Goal: Check status: Check status

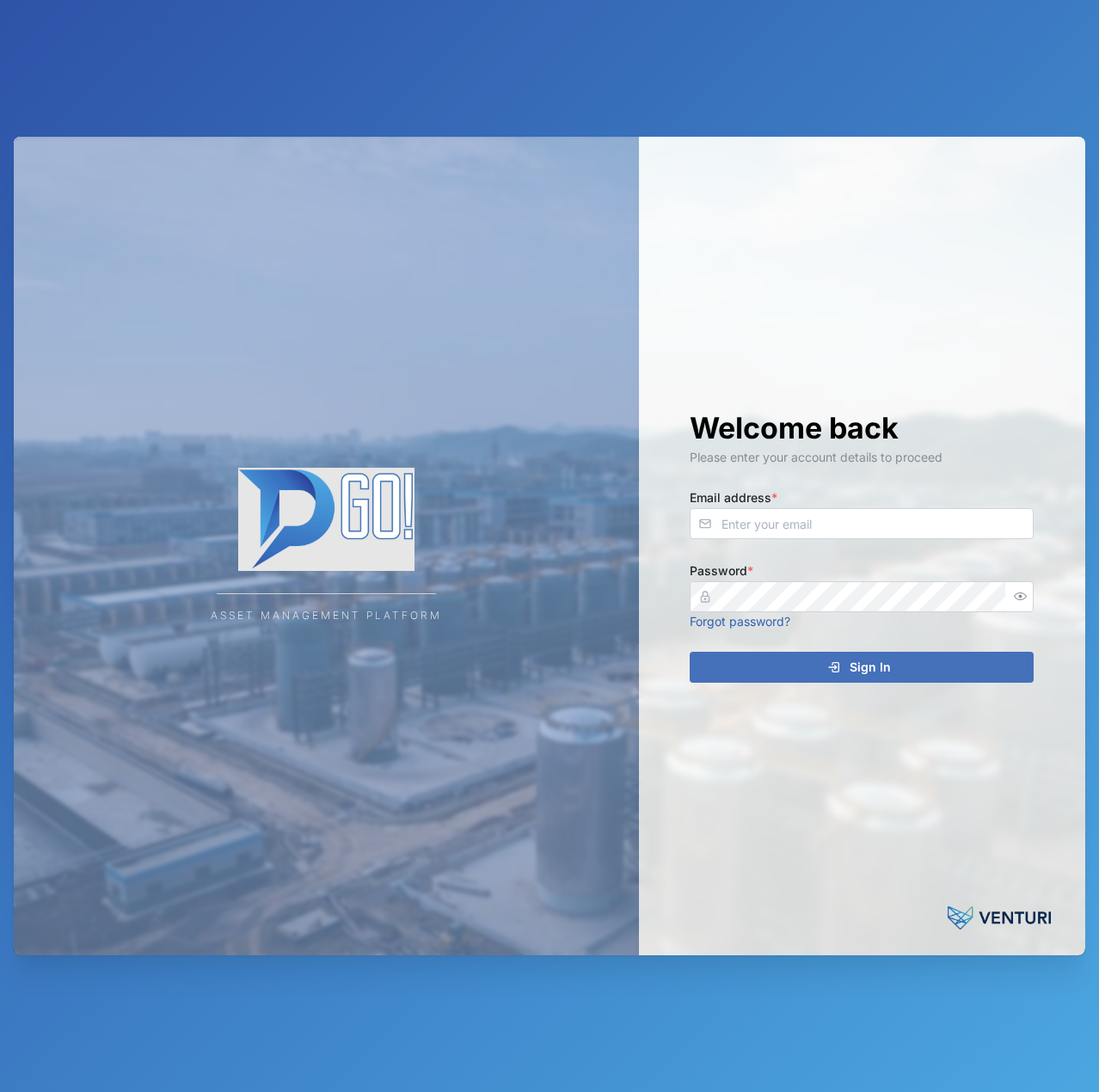
drag, startPoint x: 848, startPoint y: 556, endPoint x: 844, endPoint y: 539, distance: 17.5
click at [844, 546] on div "Welcome back Please enter your account details to proceed Email address * Passw…" at bounding box center [861, 546] width 413 height 820
click at [844, 532] on input "Email address *" at bounding box center [862, 523] width 344 height 31
type input "d"
type input "[EMAIL_ADDRESS][PERSON_NAME][DOMAIN_NAME]"
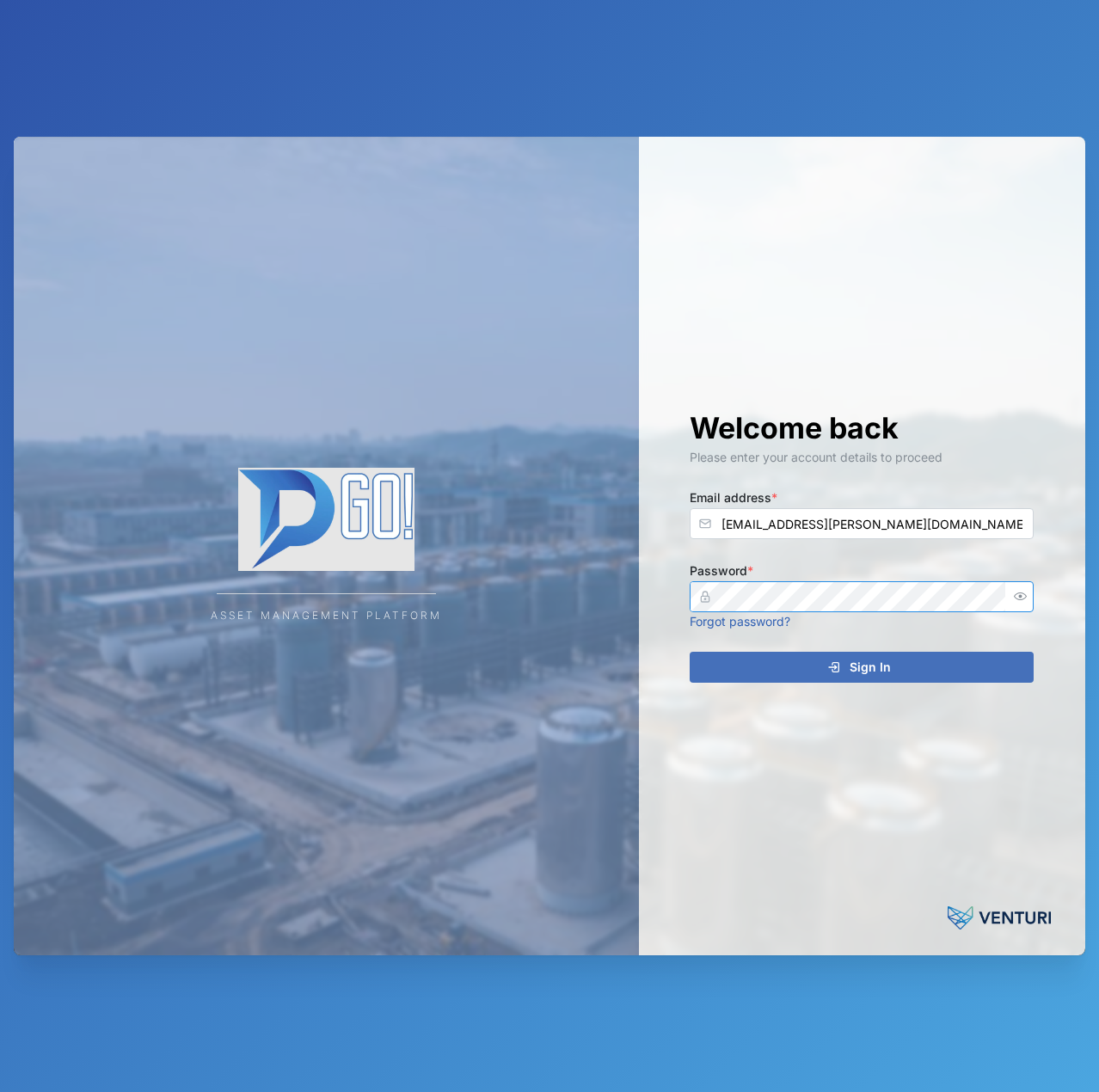
click at [1020, 597] on icon "button" at bounding box center [1020, 596] width 13 height 13
click at [668, 598] on div "Welcome back Please enter your account details to proceed Email address * [EMAI…" at bounding box center [861, 546] width 413 height 820
click at [690, 651] on button "Sign In" at bounding box center [862, 666] width 344 height 31
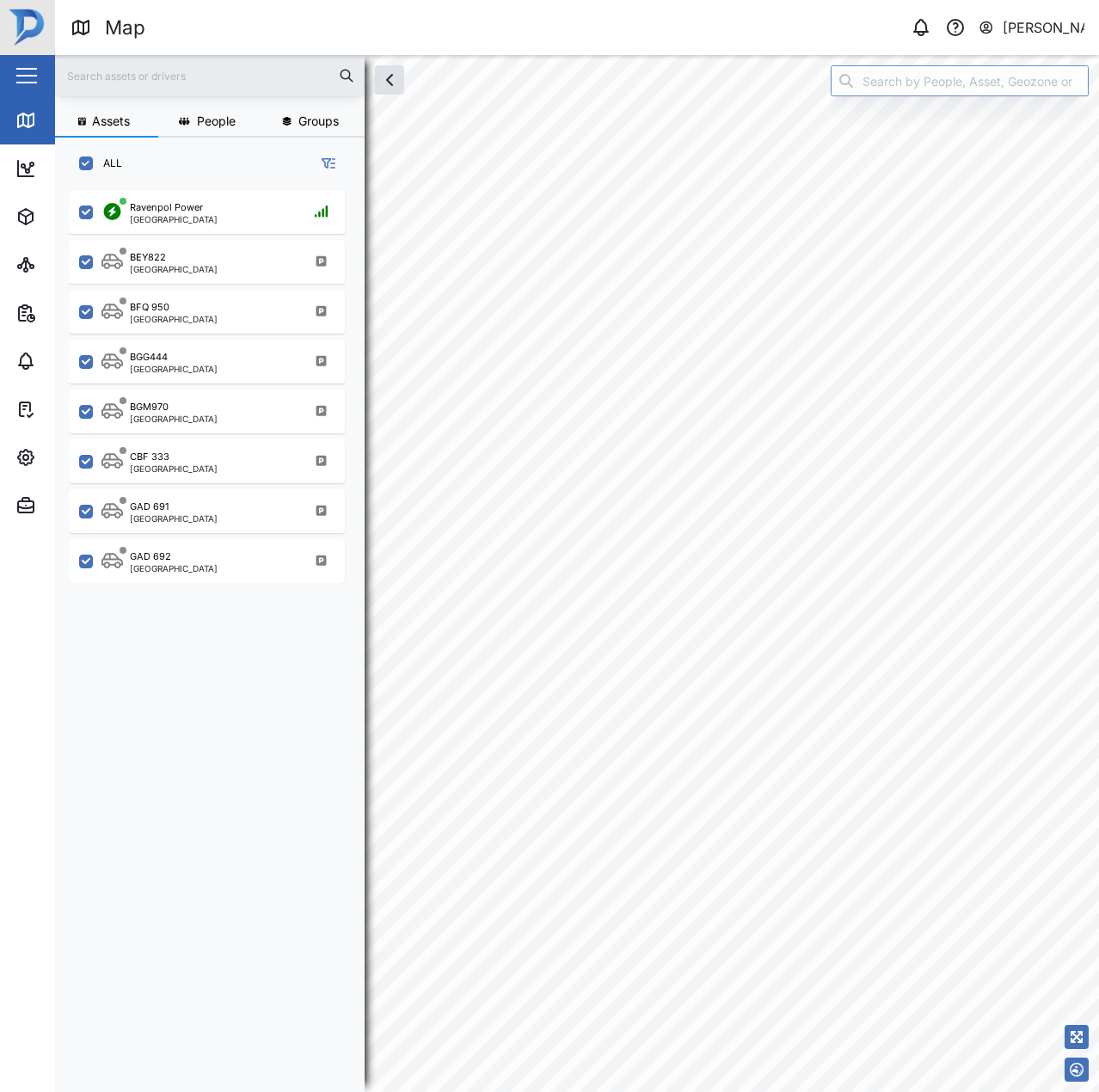
scroll to position [881, 270]
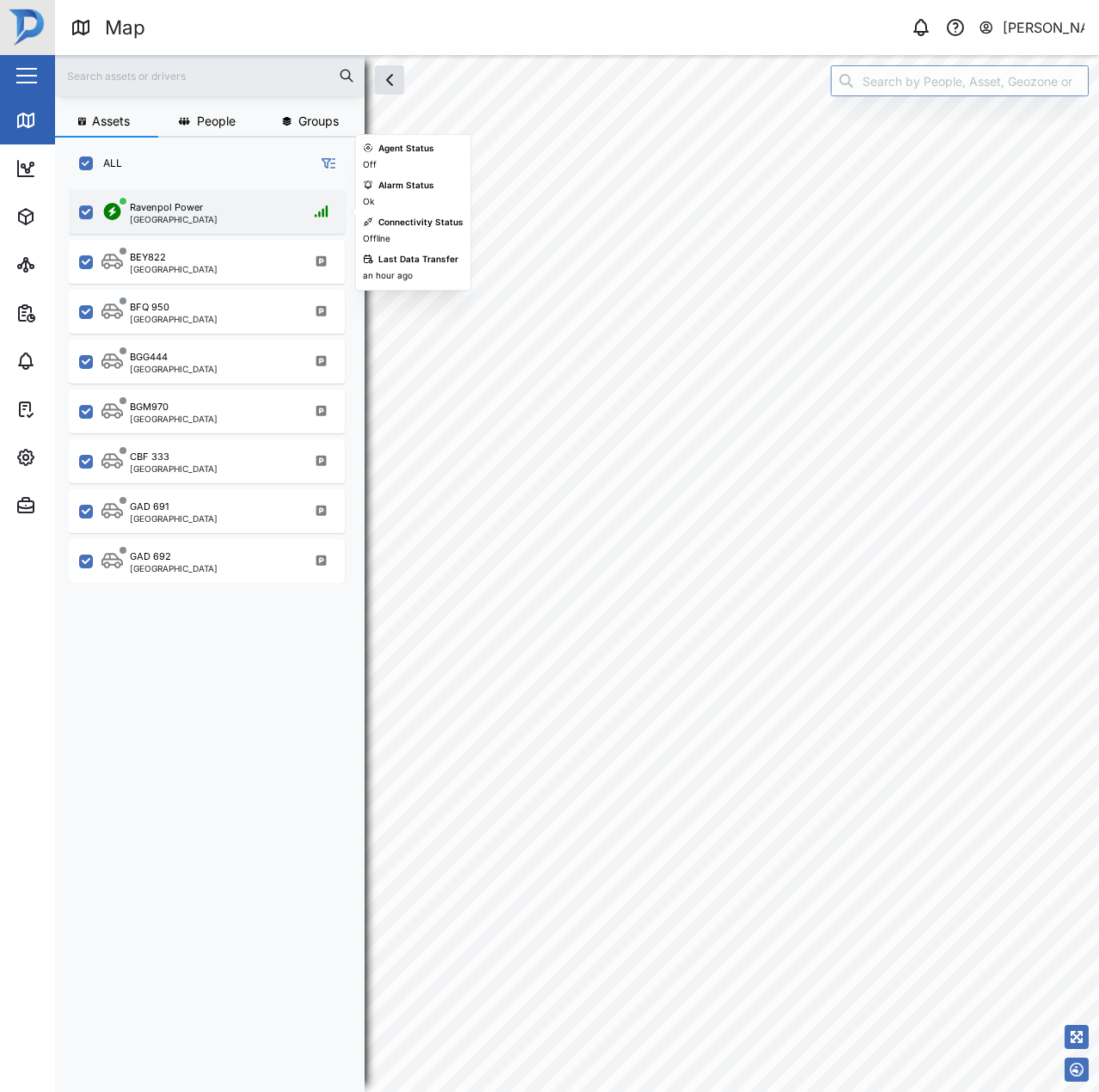
click at [197, 211] on div "Ravenpol Power" at bounding box center [167, 208] width 73 height 15
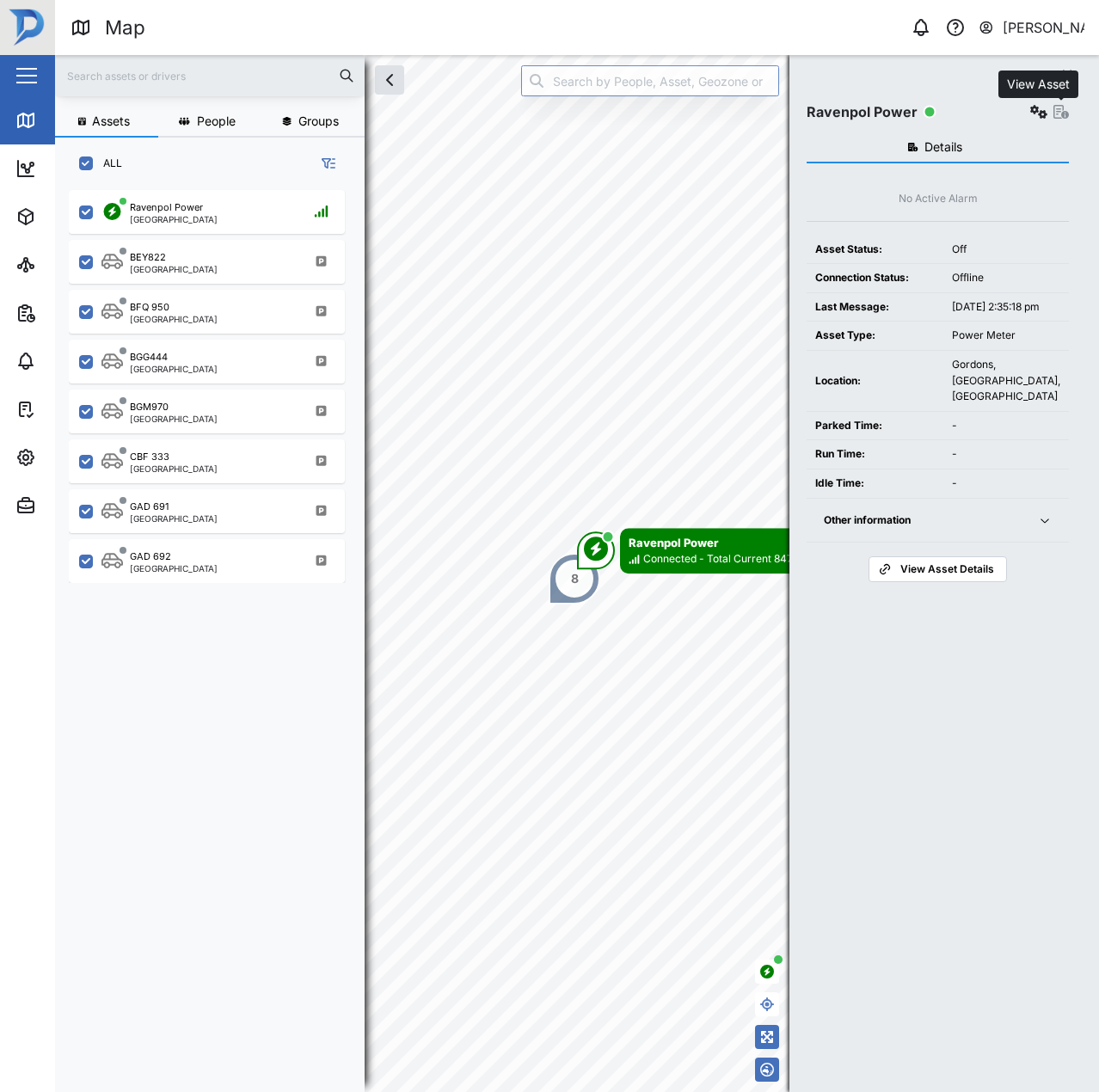
click at [1063, 110] on icon "button" at bounding box center [1062, 111] width 16 height 14
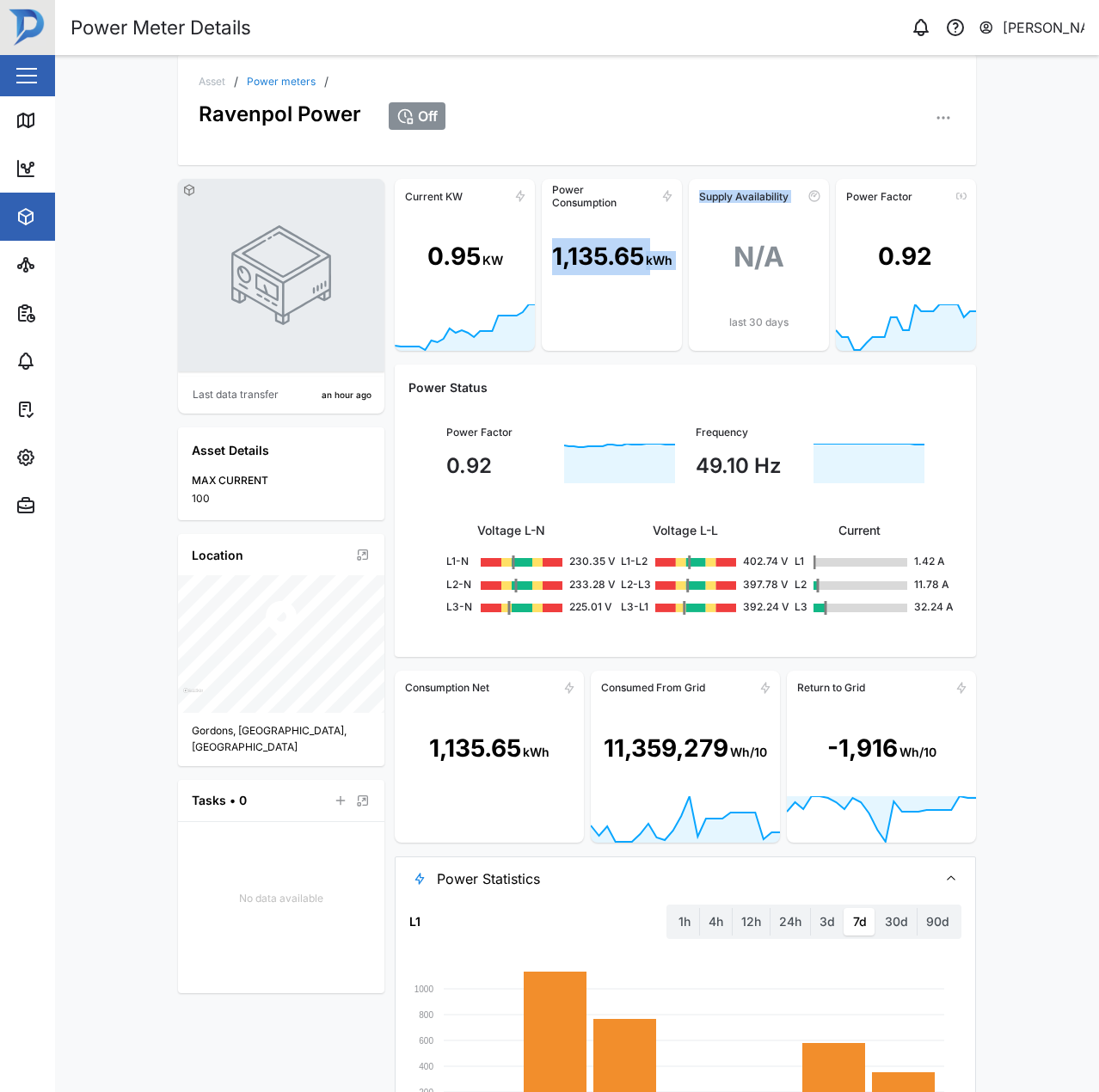
drag, startPoint x: 535, startPoint y: 261, endPoint x: 696, endPoint y: 273, distance: 161.4
click at [696, 273] on div "Current KW 0.95 KW Power Consumption 1,135.65 kWh Supply Availability N/A last …" at bounding box center [685, 265] width 581 height 172
drag, startPoint x: 662, startPoint y: 262, endPoint x: 682, endPoint y: 259, distance: 20.2
click at [662, 261] on div "kWh" at bounding box center [659, 260] width 26 height 19
click at [689, 259] on div "N/A" at bounding box center [759, 256] width 140 height 95
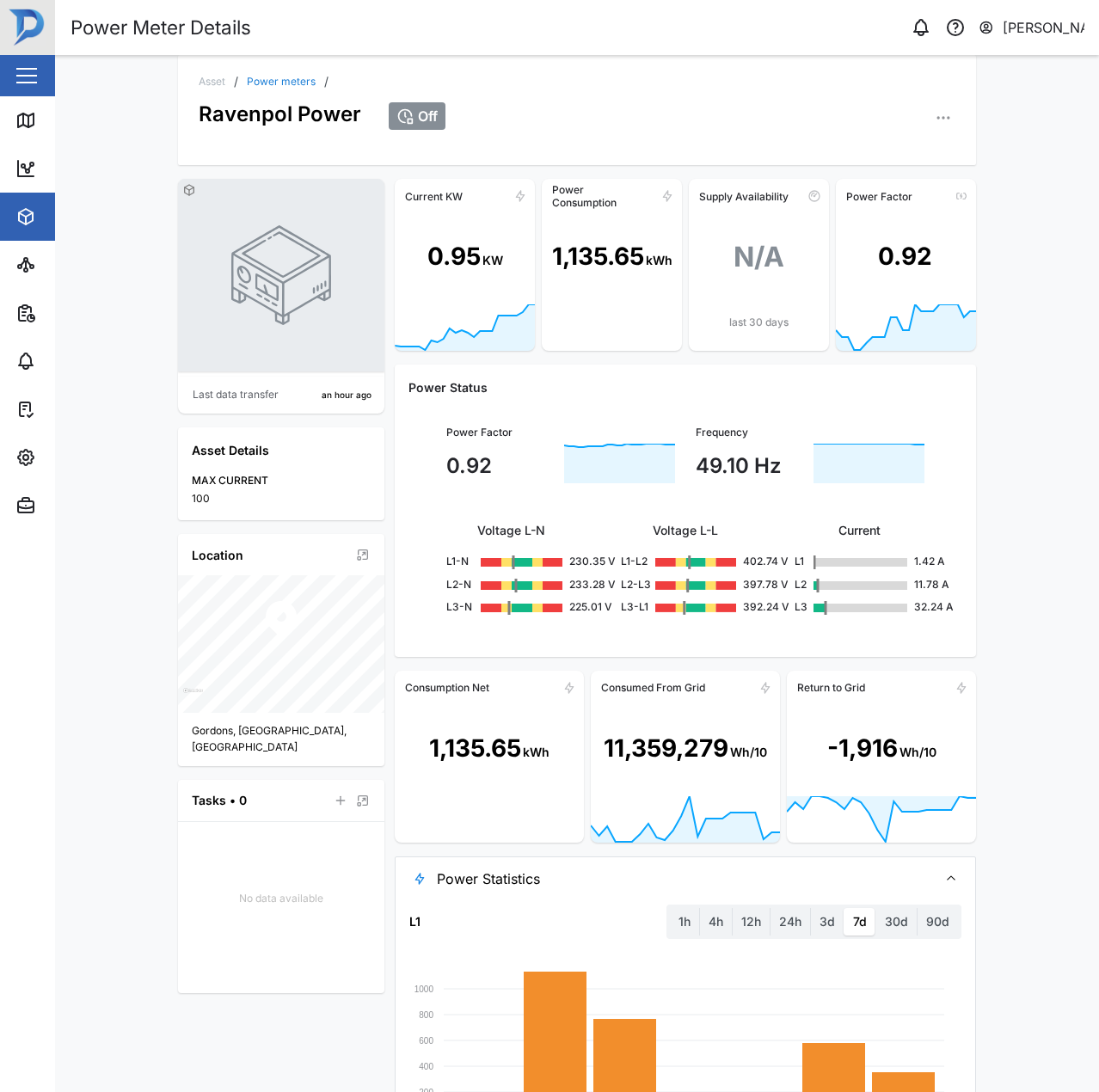
click at [659, 259] on div "kWh" at bounding box center [659, 260] width 26 height 19
drag, startPoint x: 667, startPoint y: 257, endPoint x: 539, endPoint y: 259, distance: 128.0
click at [542, 259] on div "1,135.65 kWh" at bounding box center [612, 256] width 140 height 95
copy div "1,135.65 kWh"
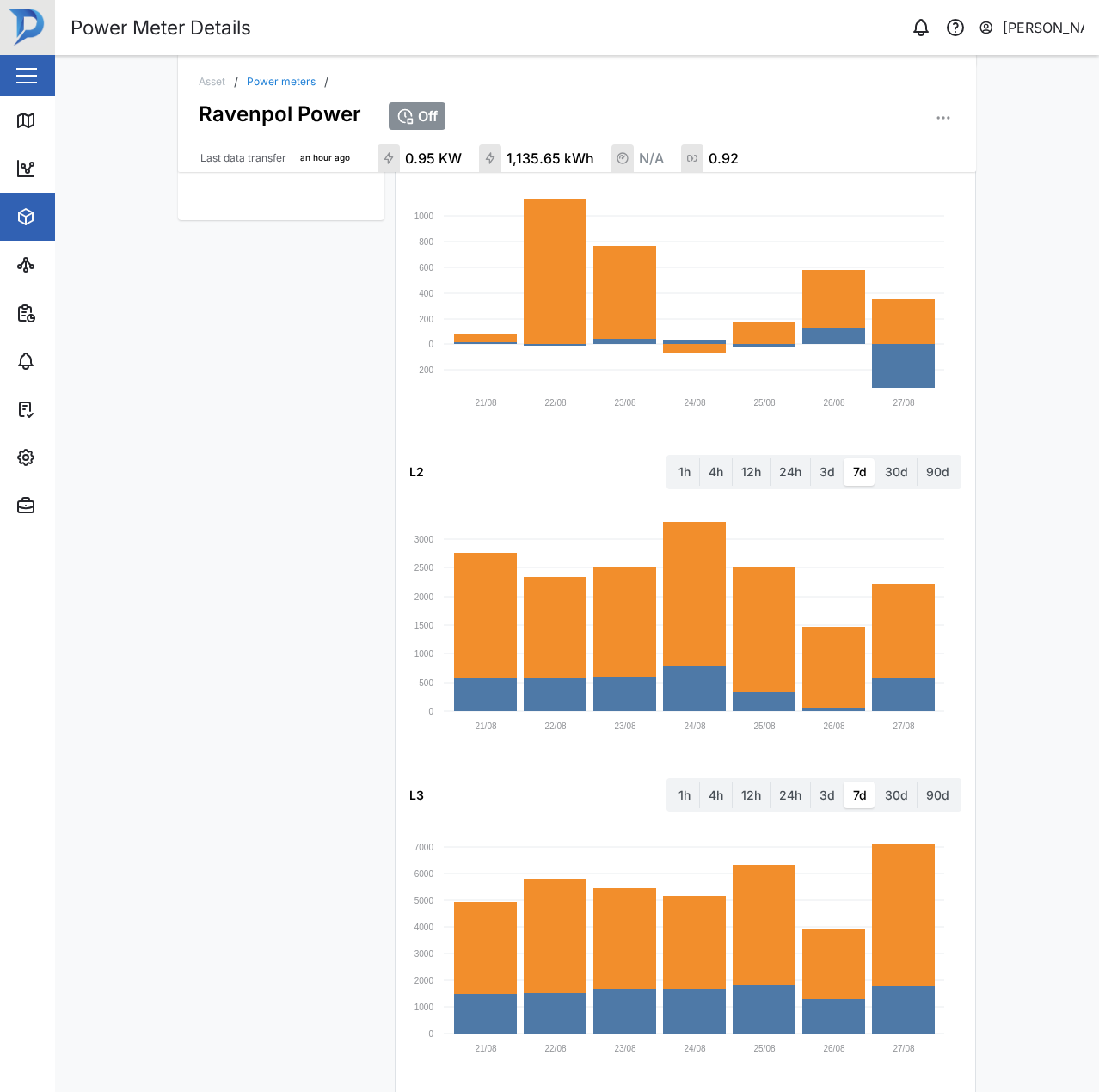
scroll to position [522, 0]
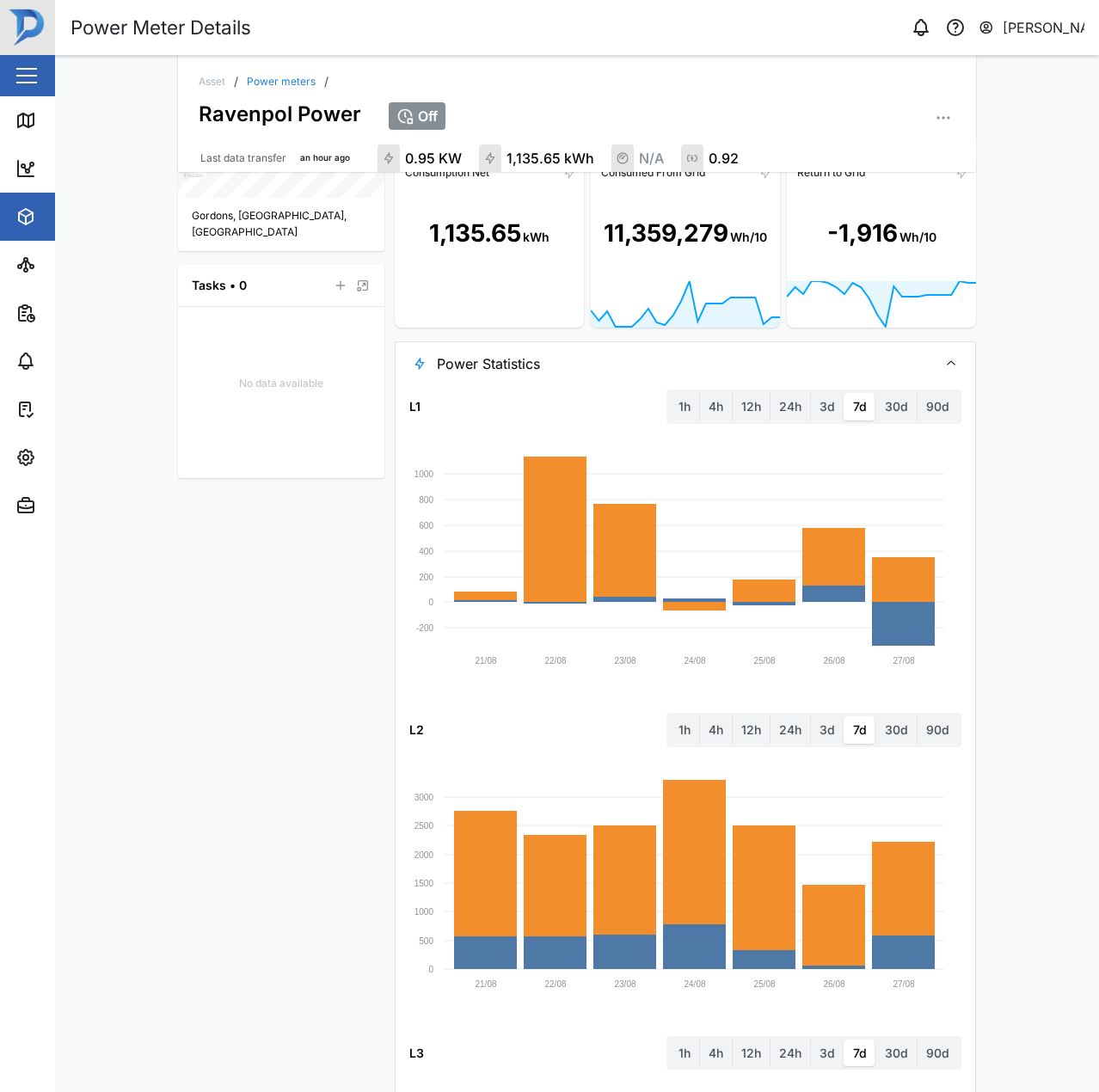
click at [652, 362] on span "Power Statistics" at bounding box center [681, 364] width 487 height 43
